Goal: Task Accomplishment & Management: Use online tool/utility

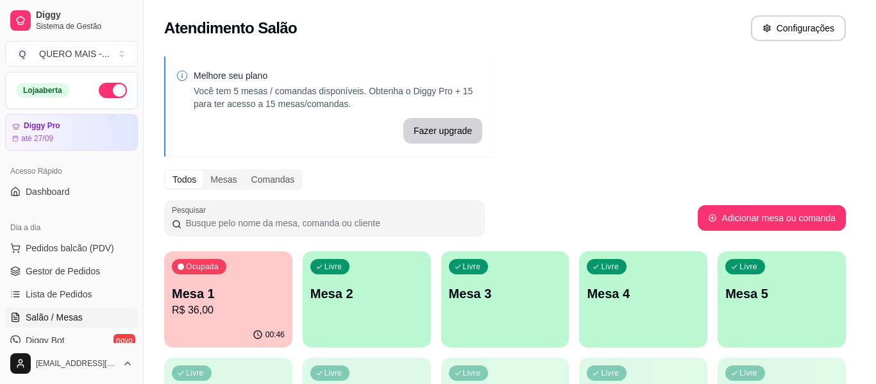
scroll to position [154, 0]
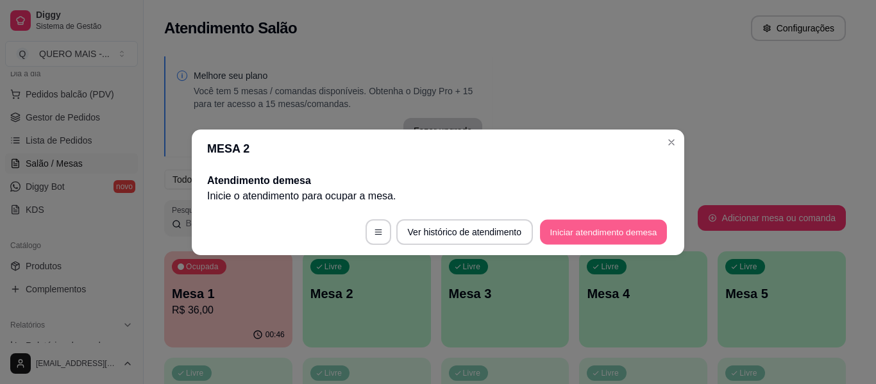
click at [610, 233] on button "Iniciar atendimento de mesa" at bounding box center [603, 231] width 127 height 25
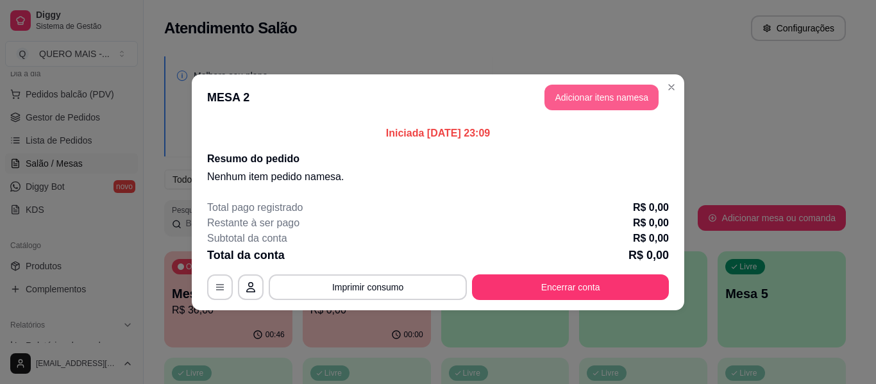
click at [568, 101] on button "Adicionar itens na mesa" at bounding box center [602, 98] width 114 height 26
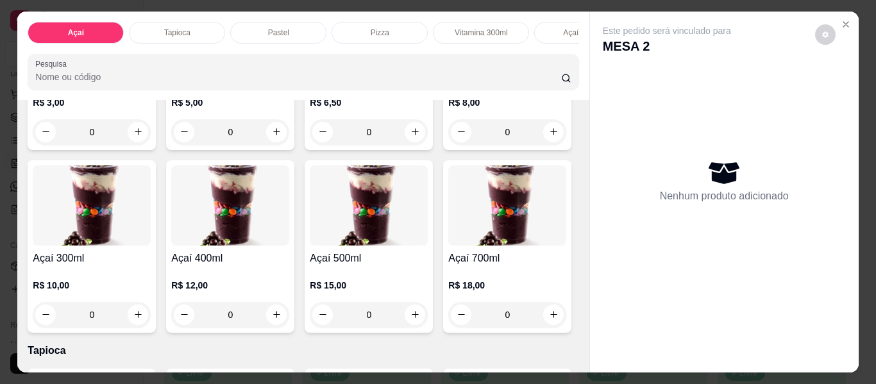
scroll to position [257, 0]
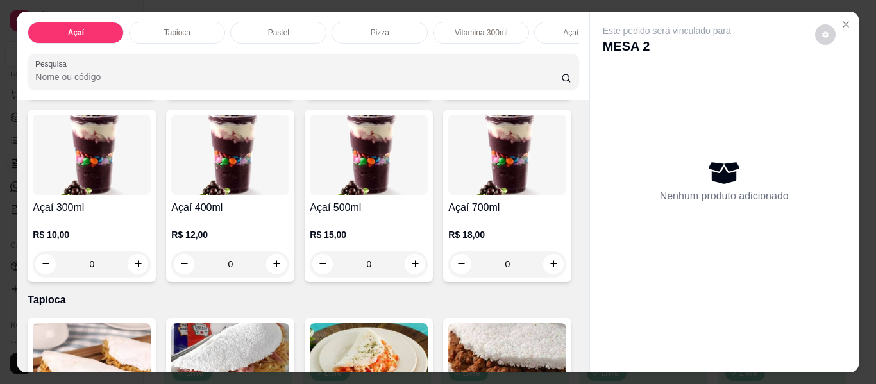
click at [289, 269] on div "0" at bounding box center [230, 264] width 118 height 26
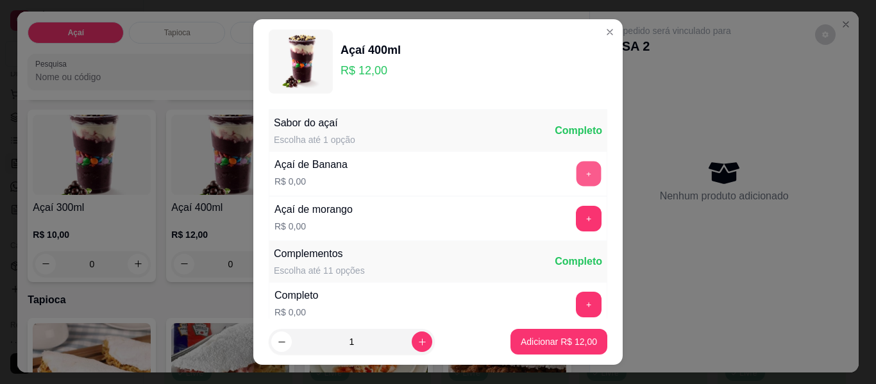
click at [577, 173] on button "+" at bounding box center [589, 174] width 25 height 25
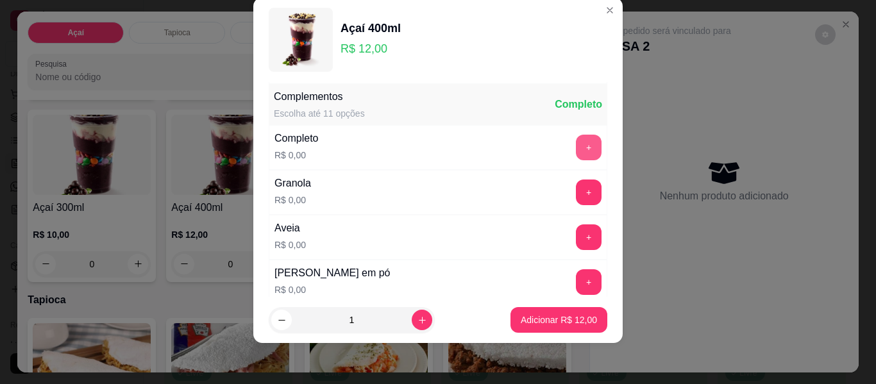
scroll to position [137, 0]
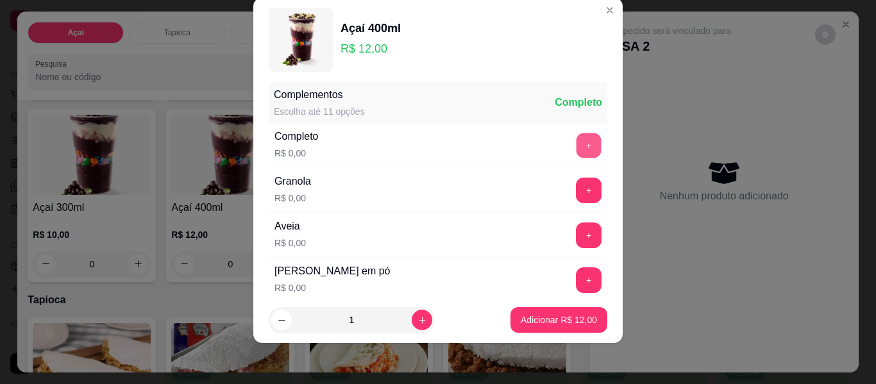
click at [577, 147] on button "+" at bounding box center [589, 145] width 25 height 25
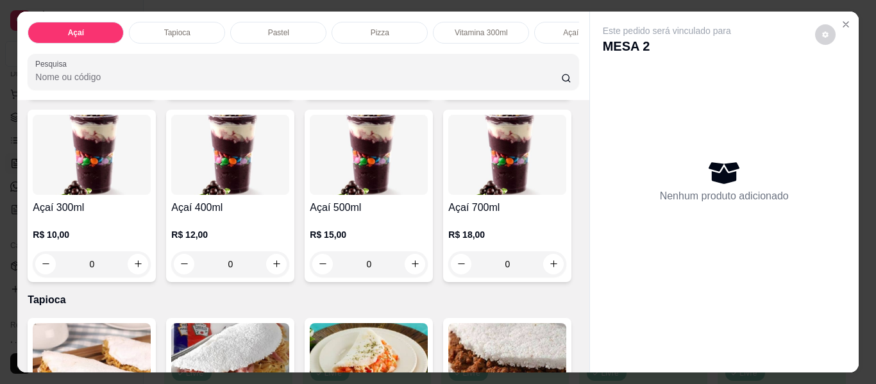
scroll to position [0, 660]
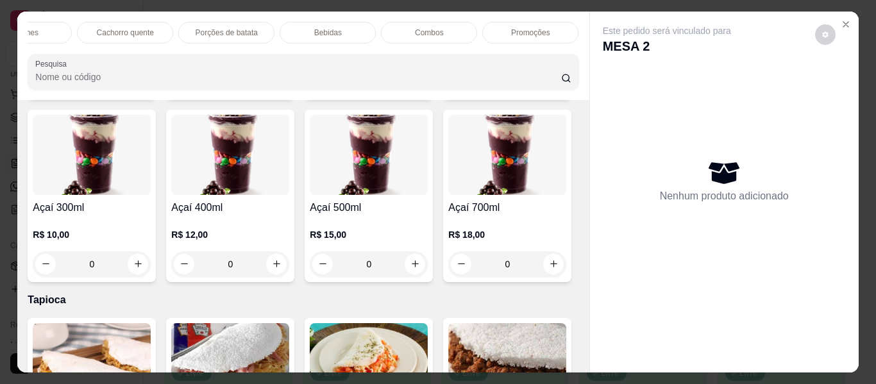
click at [529, 22] on div "Promoções" at bounding box center [530, 33] width 96 height 22
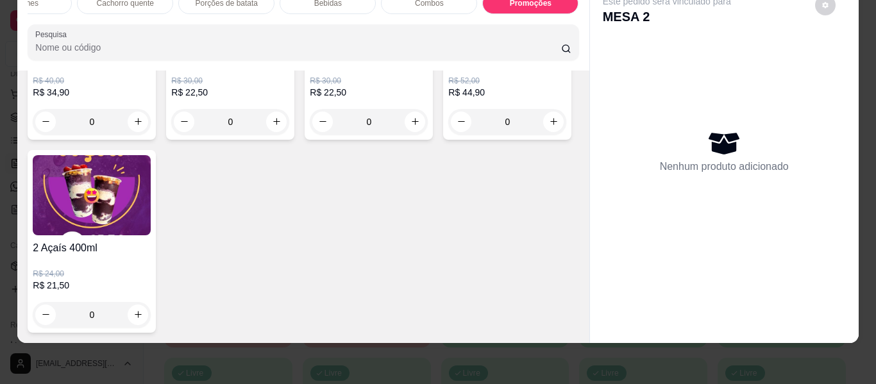
scroll to position [4968, 0]
click at [151, 305] on div "0" at bounding box center [92, 315] width 118 height 26
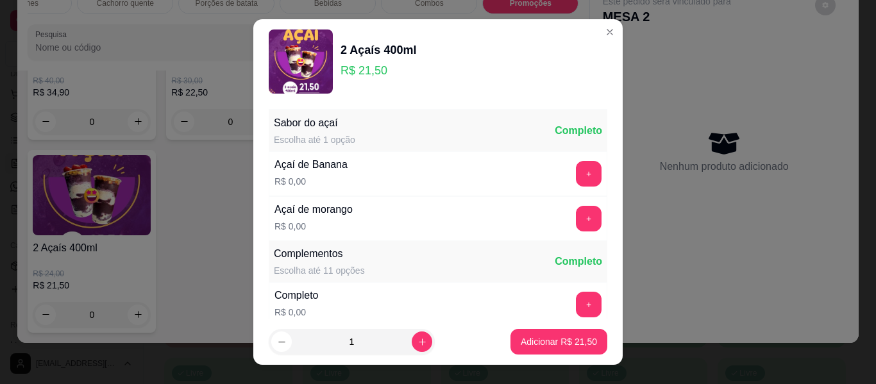
click at [576, 174] on button "+" at bounding box center [589, 174] width 26 height 26
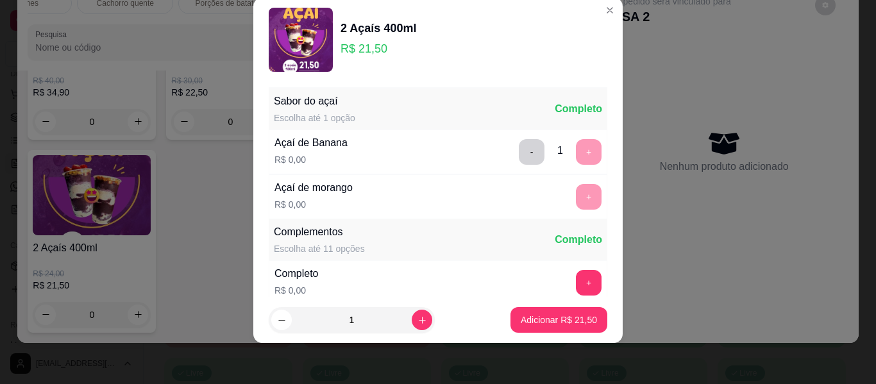
scroll to position [137, 0]
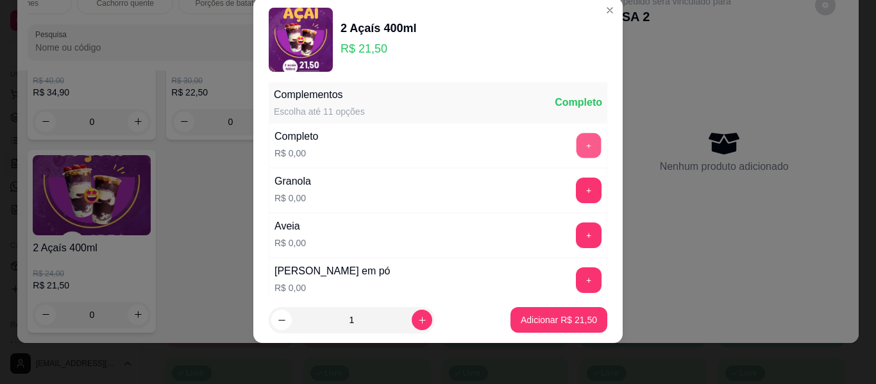
click at [577, 144] on button "+" at bounding box center [589, 145] width 25 height 25
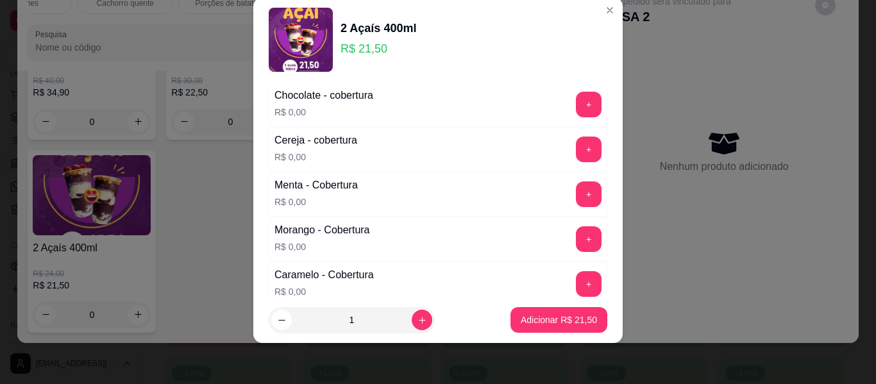
scroll to position [779, 0]
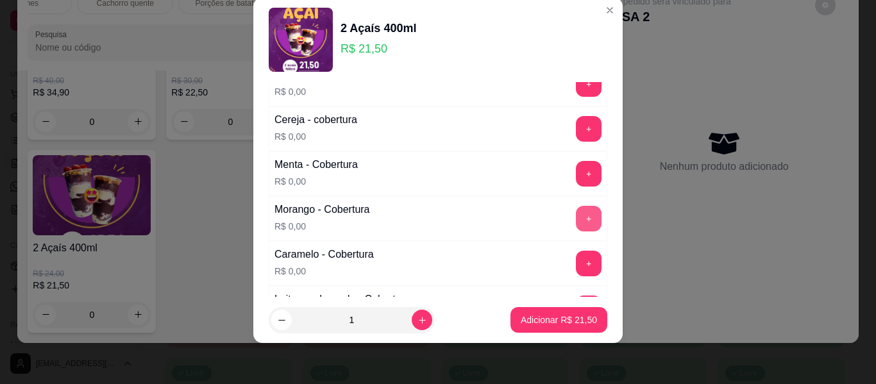
click at [576, 223] on button "+" at bounding box center [589, 219] width 26 height 26
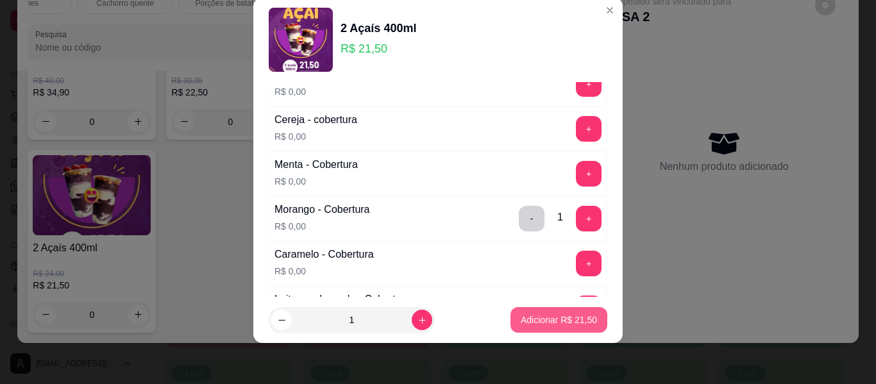
click at [567, 319] on p "Adicionar R$ 21,50" at bounding box center [559, 320] width 76 height 13
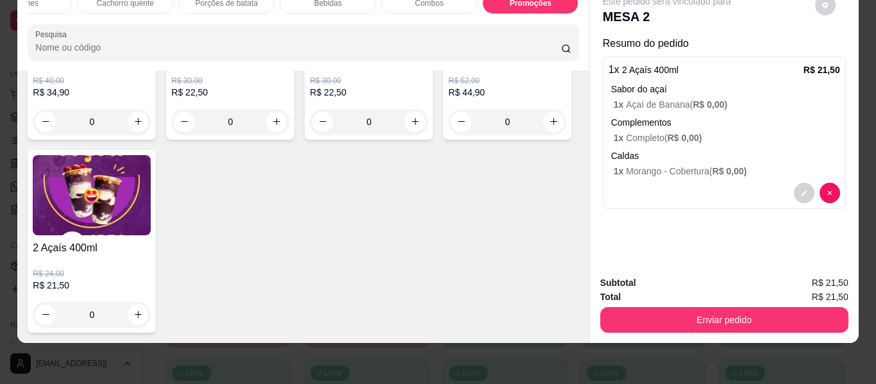
click at [151, 305] on div "0" at bounding box center [92, 315] width 118 height 26
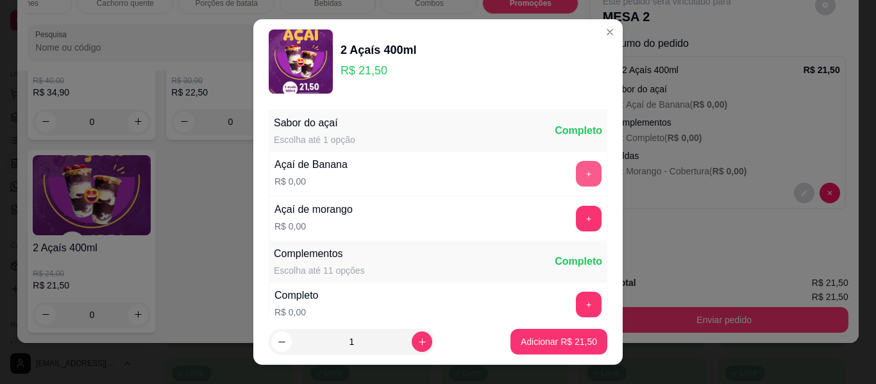
click at [576, 172] on button "+" at bounding box center [589, 174] width 26 height 26
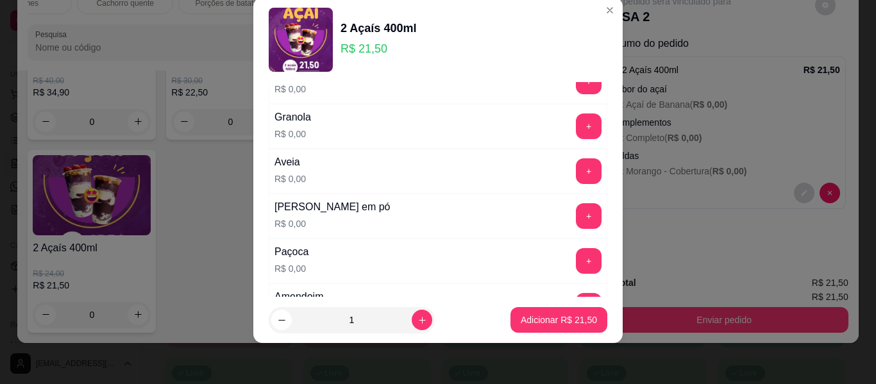
scroll to position [266, 0]
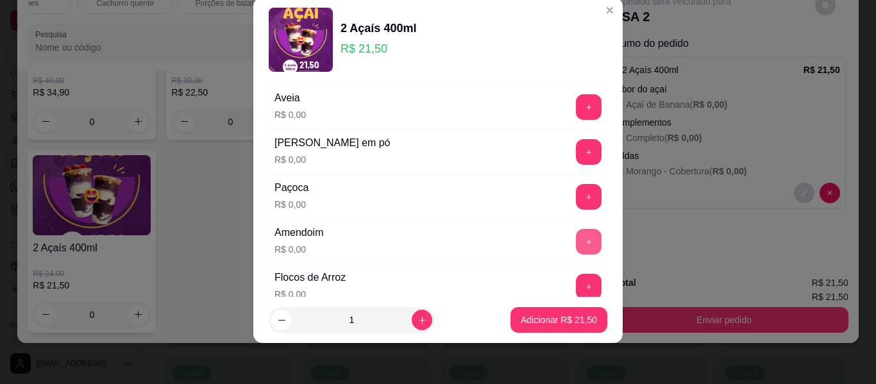
click at [576, 237] on button "+" at bounding box center [589, 242] width 26 height 26
click at [576, 193] on button "+" at bounding box center [589, 197] width 26 height 26
click at [577, 153] on button "+" at bounding box center [589, 152] width 25 height 25
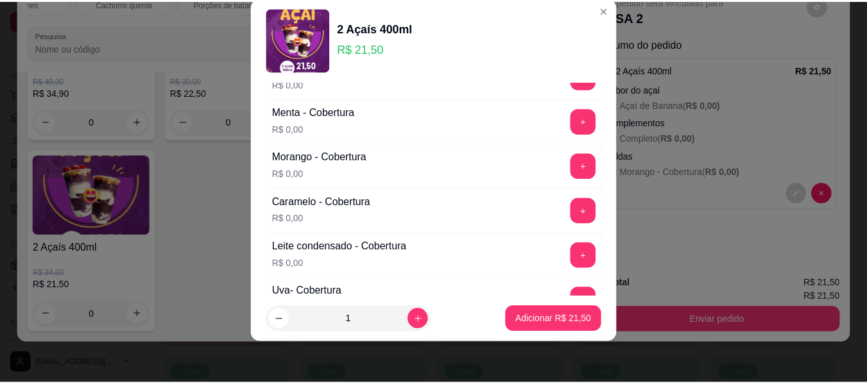
scroll to position [843, 0]
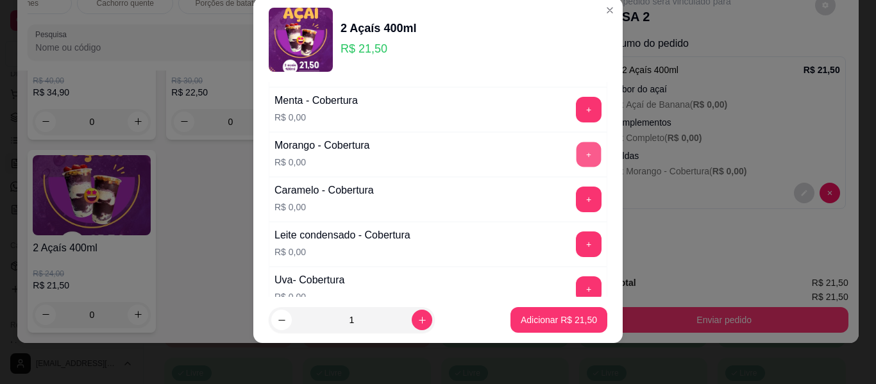
click at [577, 147] on button "+" at bounding box center [589, 154] width 25 height 25
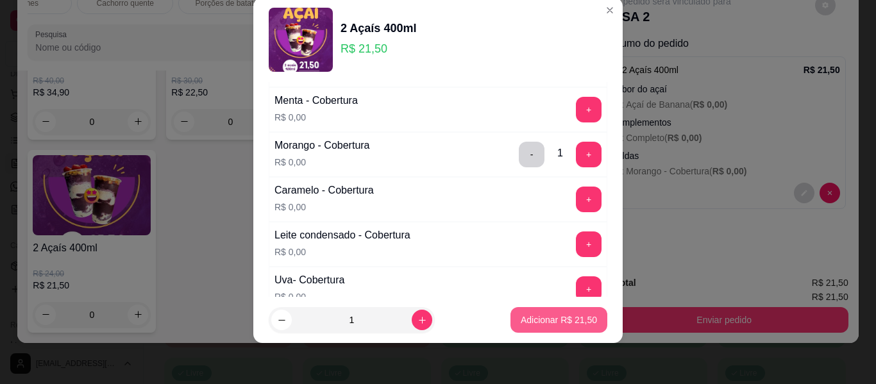
click at [545, 319] on p "Adicionar R$ 21,50" at bounding box center [559, 320] width 76 height 13
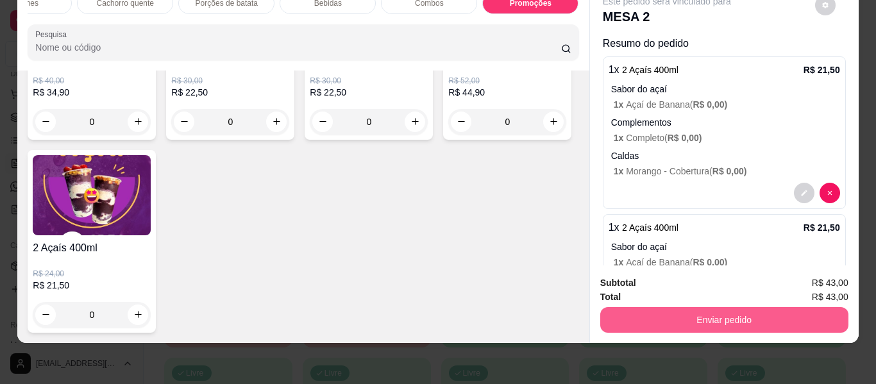
click at [715, 314] on button "Enviar pedido" at bounding box center [724, 320] width 248 height 26
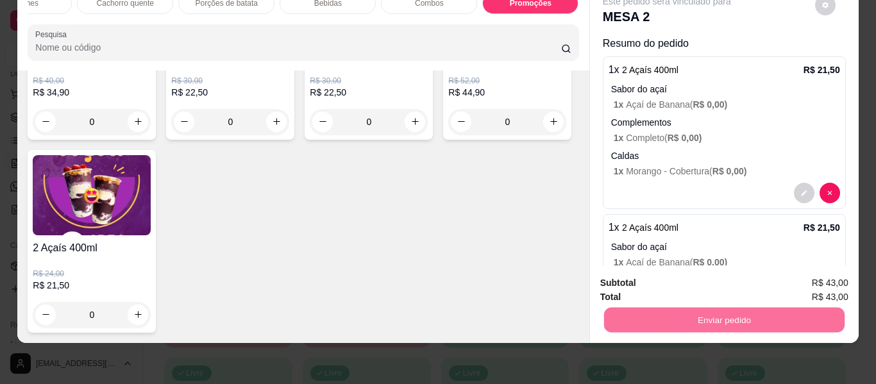
click at [808, 280] on button "Enviar pedido" at bounding box center [815, 279] width 72 height 24
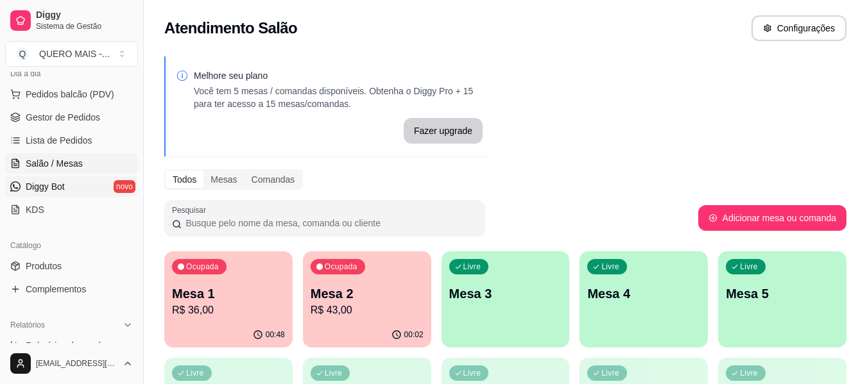
scroll to position [0, 0]
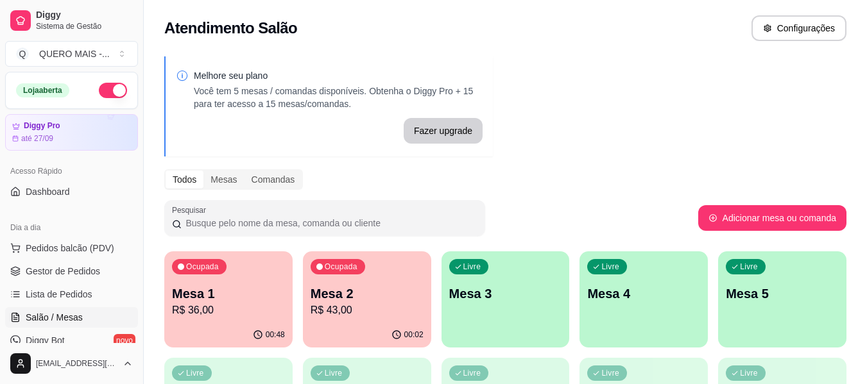
click at [109, 92] on button "button" at bounding box center [113, 90] width 28 height 15
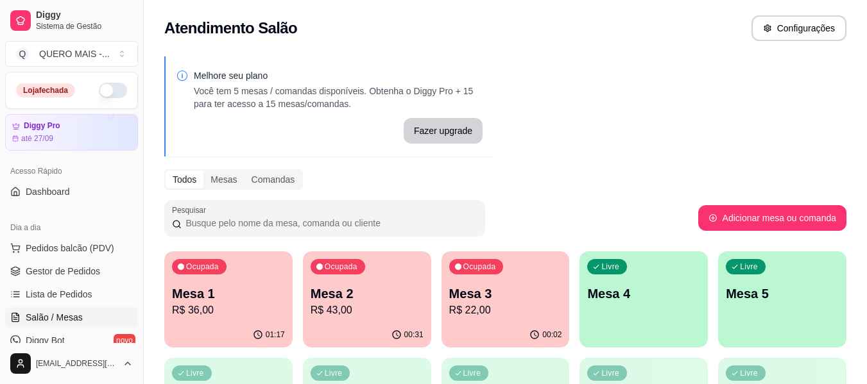
click at [491, 312] on p "R$ 22,00" at bounding box center [505, 310] width 113 height 15
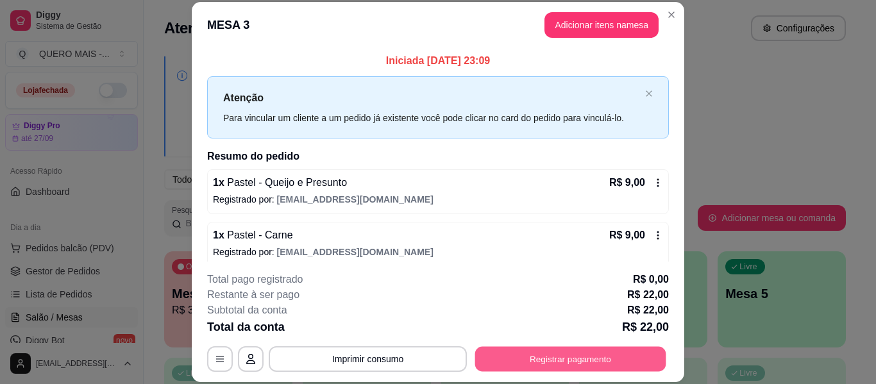
click at [550, 359] on button "Registrar pagamento" at bounding box center [570, 359] width 191 height 25
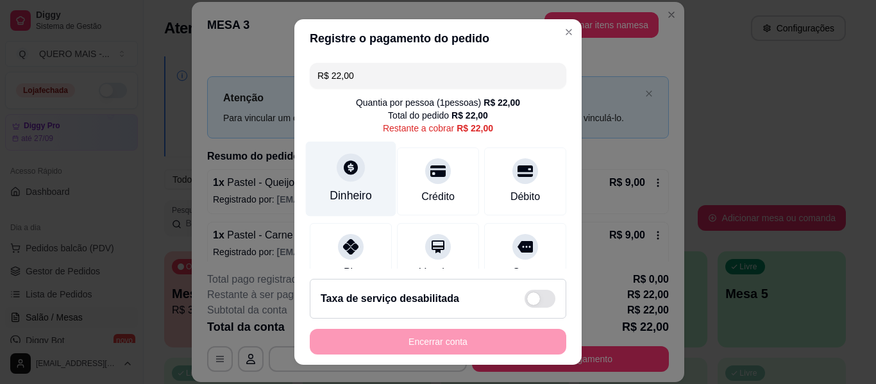
click at [344, 185] on div "Dinheiro" at bounding box center [351, 179] width 90 height 75
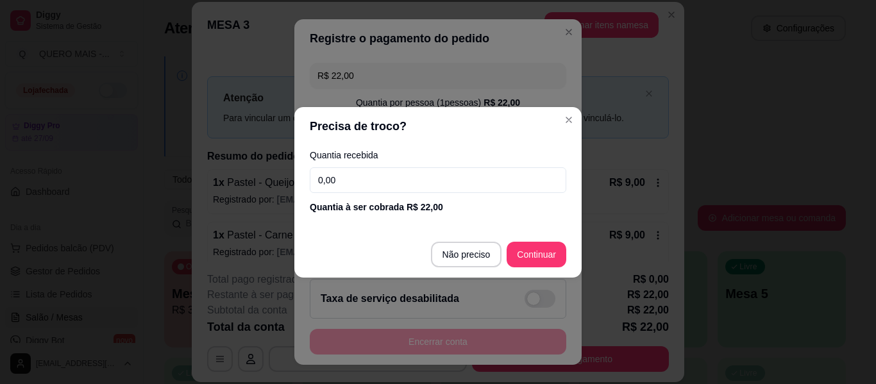
click at [362, 171] on input "0,00" at bounding box center [438, 180] width 257 height 26
type input "0,00"
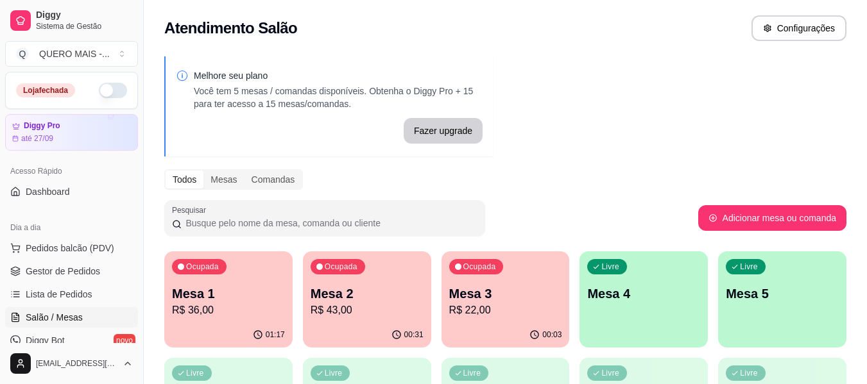
click at [462, 324] on div "00:03" at bounding box center [505, 335] width 128 height 25
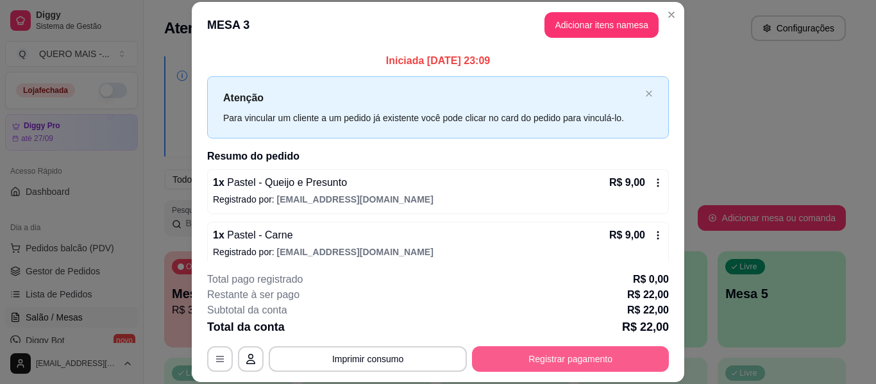
click at [560, 358] on button "Registrar pagamento" at bounding box center [570, 359] width 197 height 26
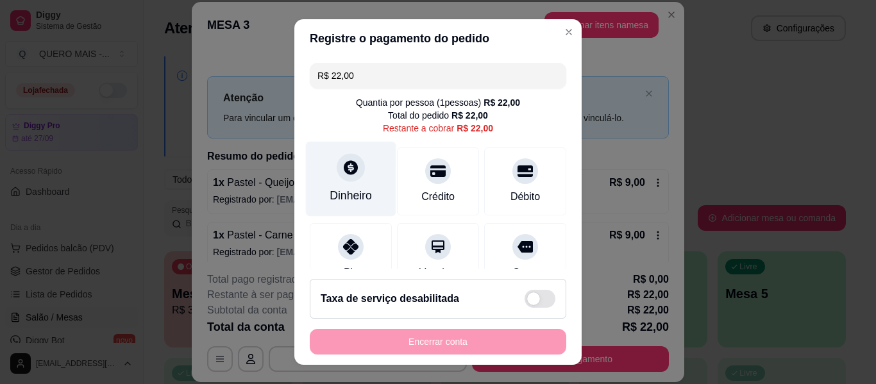
click at [350, 174] on icon at bounding box center [351, 167] width 17 height 17
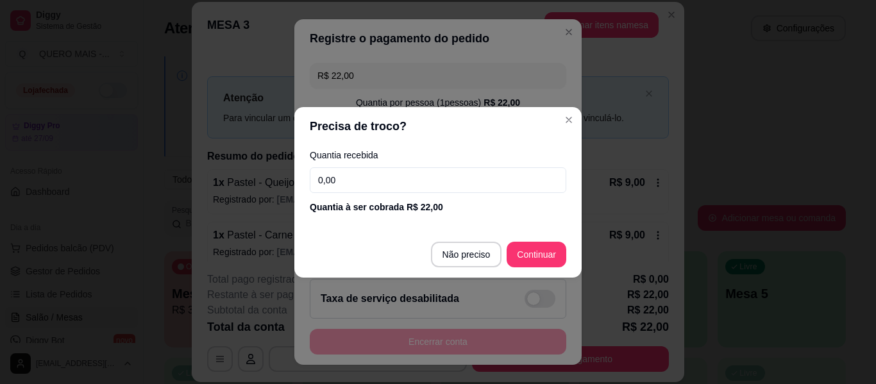
click at [410, 183] on input "0,00" at bounding box center [438, 180] width 257 height 26
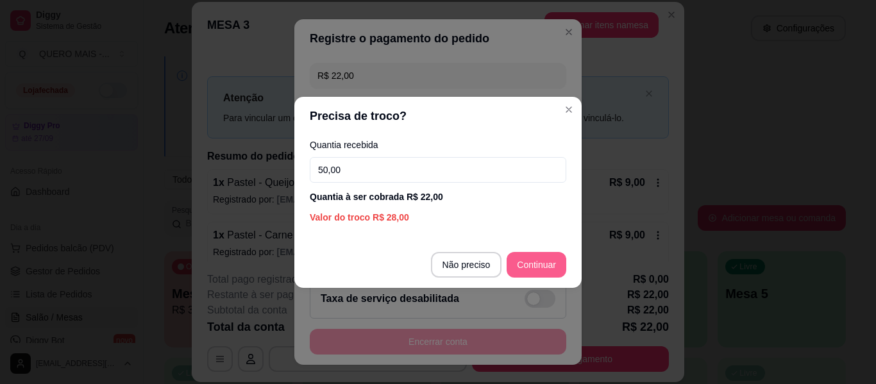
type input "50,00"
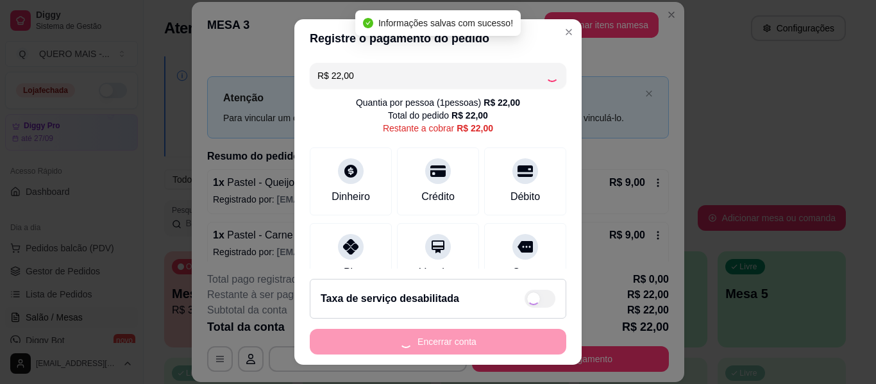
type input "R$ 0,00"
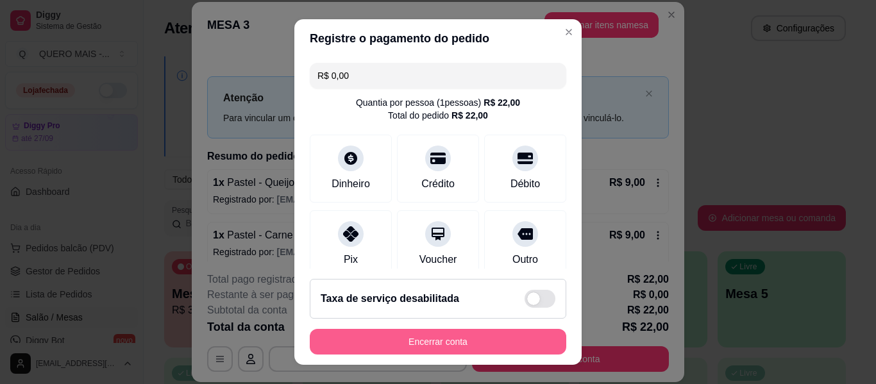
click at [433, 344] on button "Encerrar conta" at bounding box center [438, 342] width 257 height 26
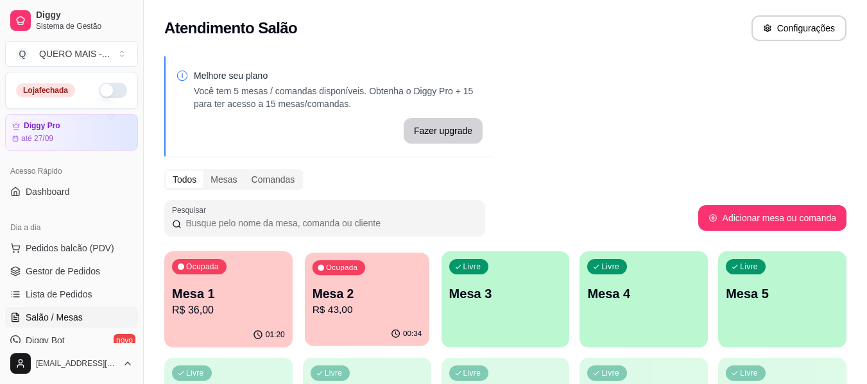
click at [381, 299] on p "Mesa 2" at bounding box center [367, 293] width 110 height 17
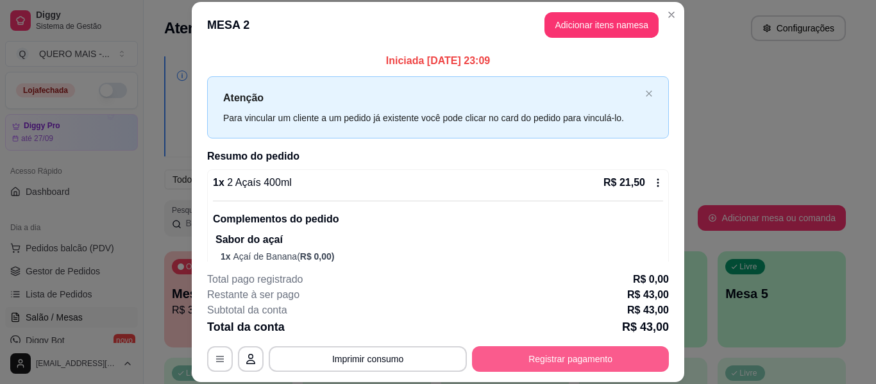
click at [520, 364] on button "Registrar pagamento" at bounding box center [570, 359] width 197 height 26
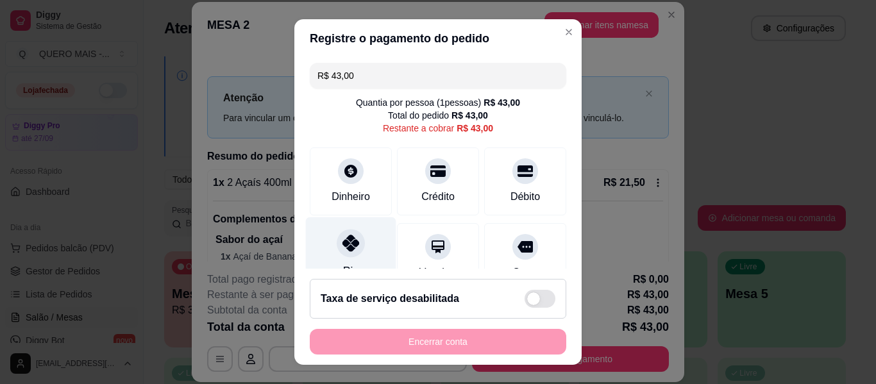
click at [355, 237] on div at bounding box center [351, 243] width 28 height 28
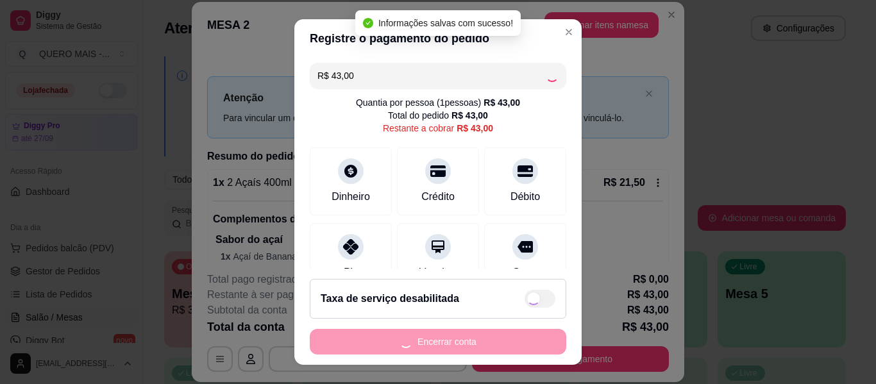
type input "R$ 0,00"
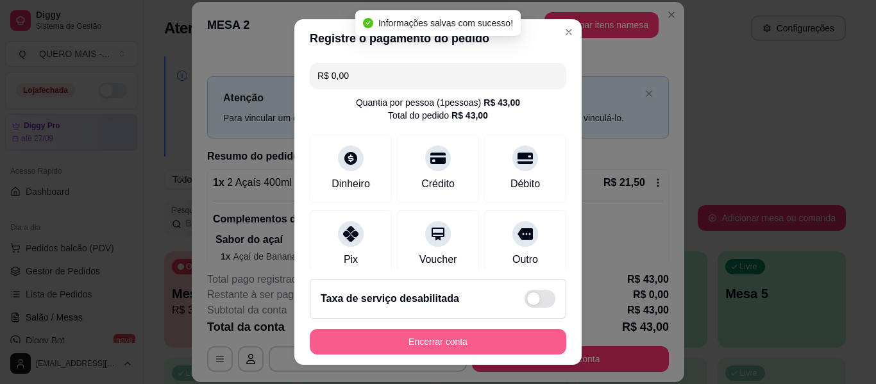
click at [403, 340] on button "Encerrar conta" at bounding box center [438, 342] width 257 height 26
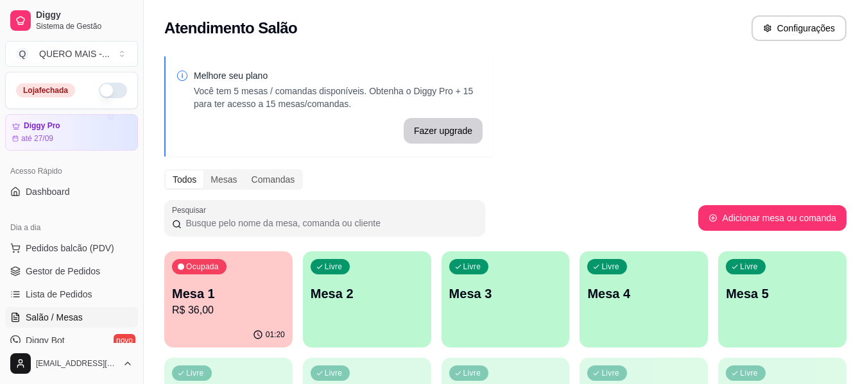
click at [262, 308] on p "R$ 36,00" at bounding box center [228, 310] width 113 height 15
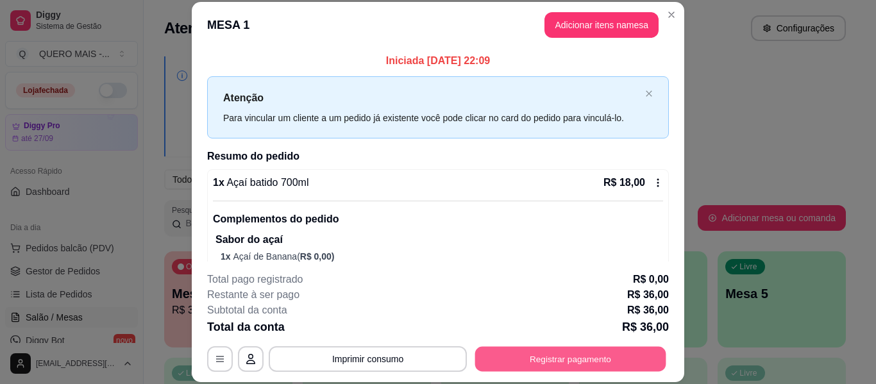
click at [556, 367] on button "Registrar pagamento" at bounding box center [570, 359] width 191 height 25
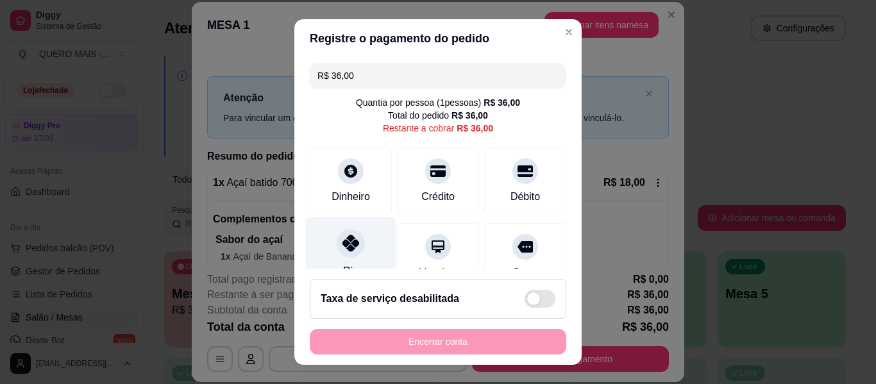
click at [323, 241] on div "Pix" at bounding box center [351, 254] width 90 height 75
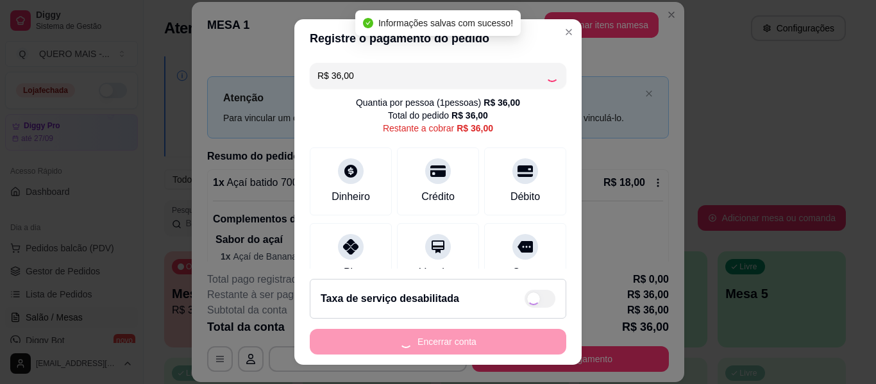
type input "R$ 0,00"
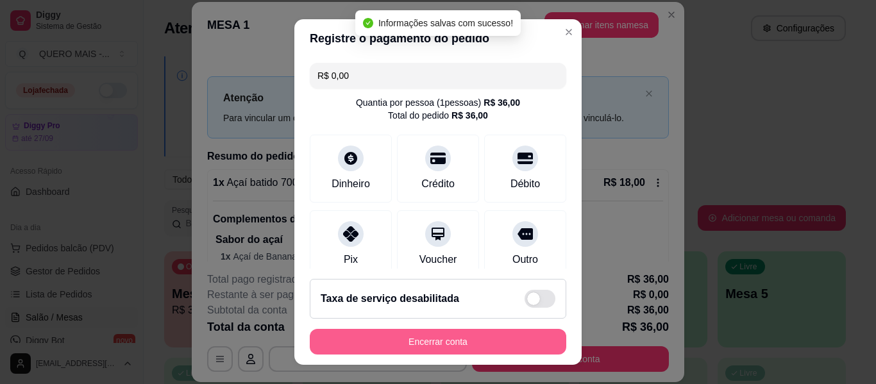
click at [429, 336] on button "Encerrar conta" at bounding box center [438, 342] width 257 height 26
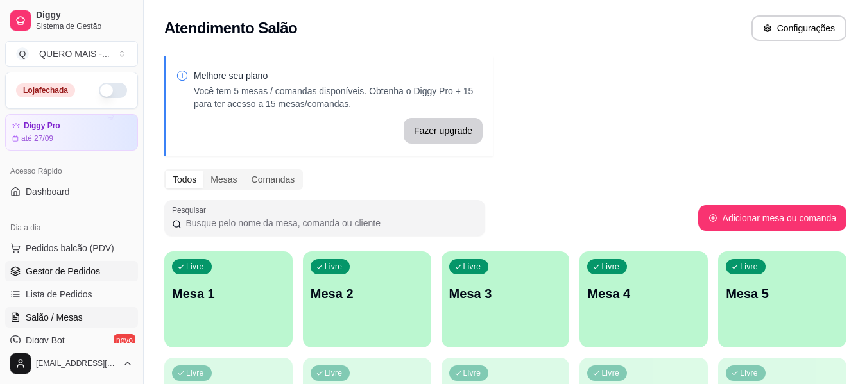
click at [56, 275] on span "Gestor de Pedidos" at bounding box center [63, 271] width 74 height 13
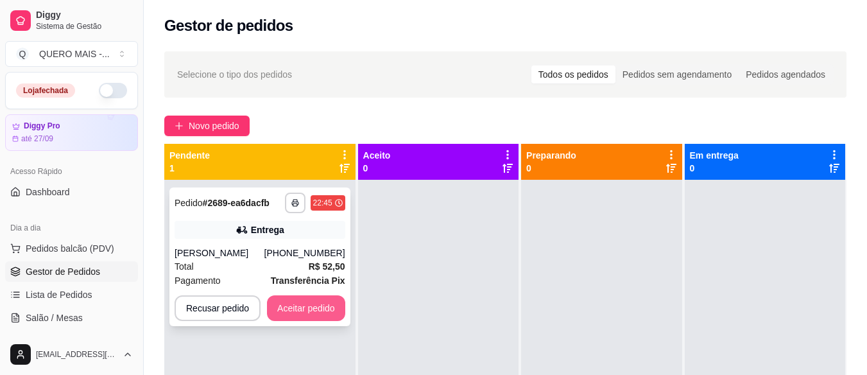
click at [285, 307] on button "Aceitar pedido" at bounding box center [306, 308] width 78 height 26
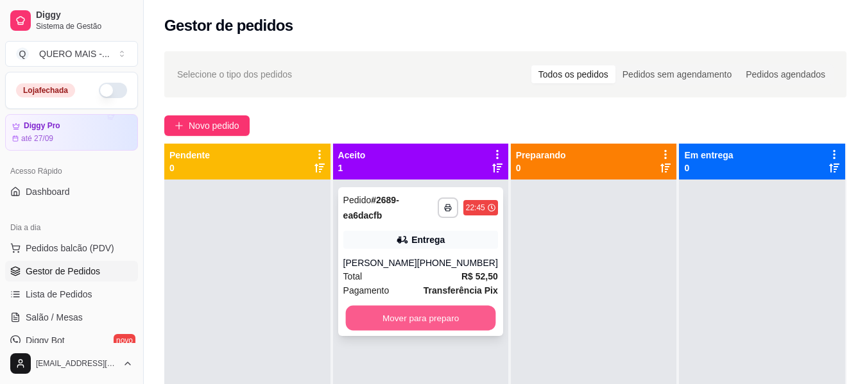
click at [447, 316] on button "Mover para preparo" at bounding box center [420, 318] width 150 height 25
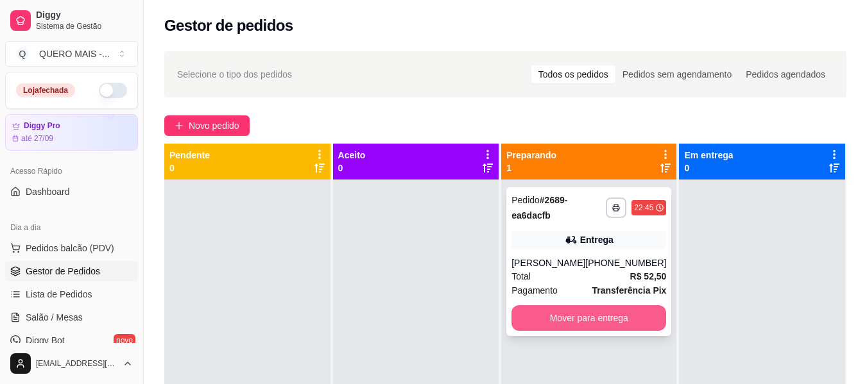
click at [555, 316] on button "Mover para entrega" at bounding box center [588, 318] width 155 height 26
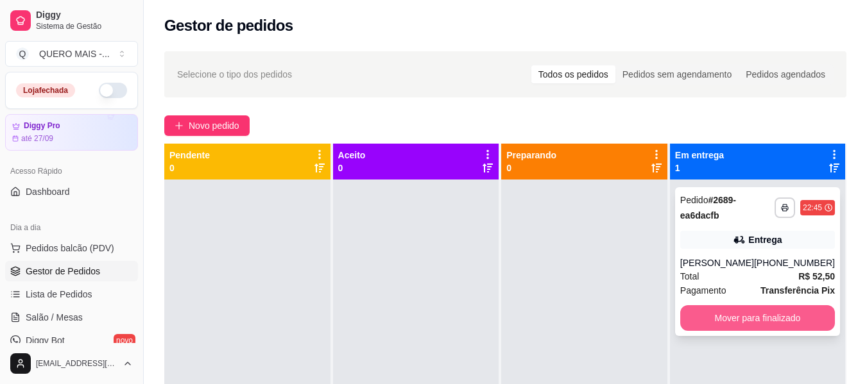
click at [732, 317] on button "Mover para finalizado" at bounding box center [757, 318] width 155 height 26
